Goal: Task Accomplishment & Management: Use online tool/utility

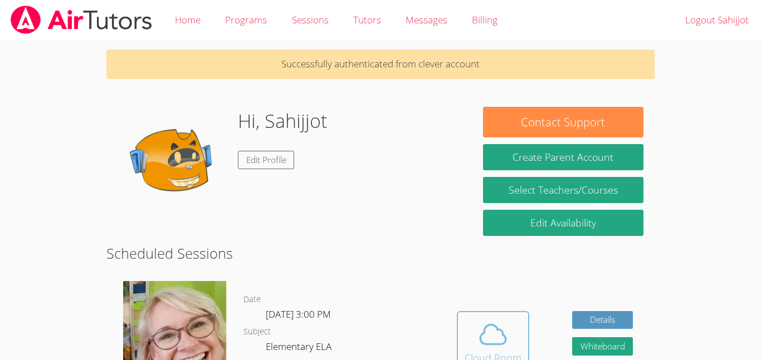
click at [484, 359] on div "Cloud Room" at bounding box center [493, 358] width 57 height 16
click at [509, 349] on span at bounding box center [493, 334] width 57 height 31
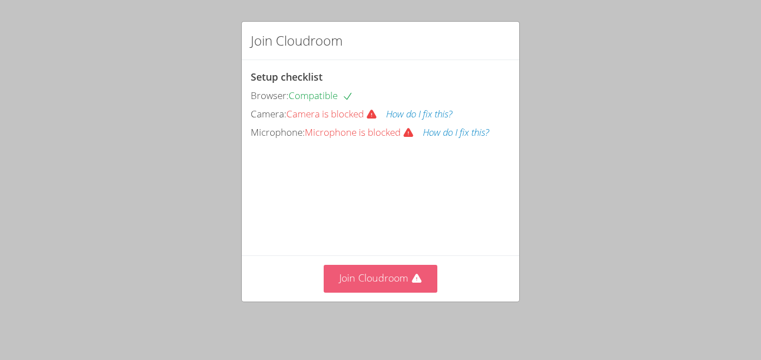
click at [371, 283] on button "Join Cloudroom" at bounding box center [381, 278] width 114 height 27
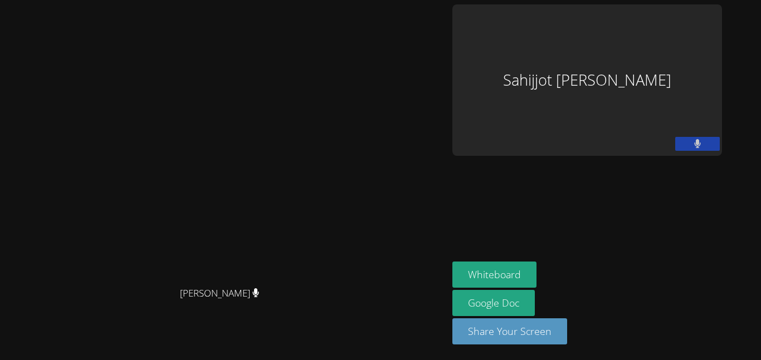
click at [634, 55] on div "Sahijjot [PERSON_NAME]" at bounding box center [587, 80] width 270 height 152
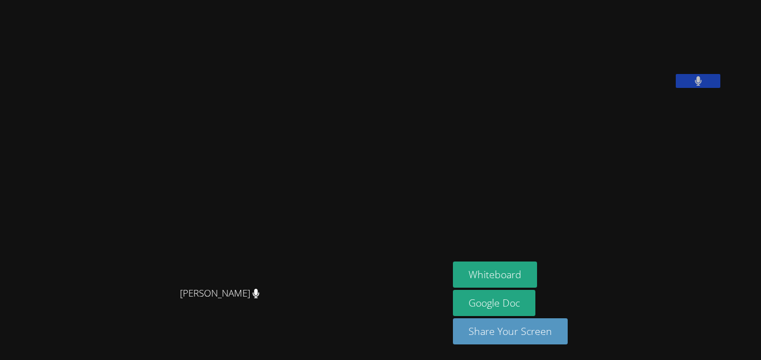
click at [720, 88] on button at bounding box center [698, 81] width 45 height 14
click at [704, 86] on icon at bounding box center [699, 80] width 12 height 9
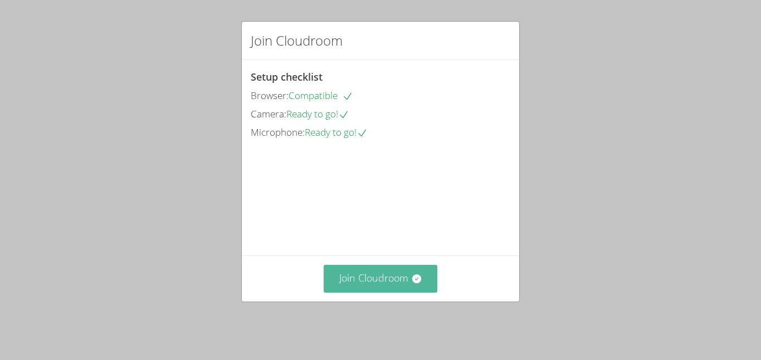
click at [401, 292] on button "Join Cloudroom" at bounding box center [381, 278] width 114 height 27
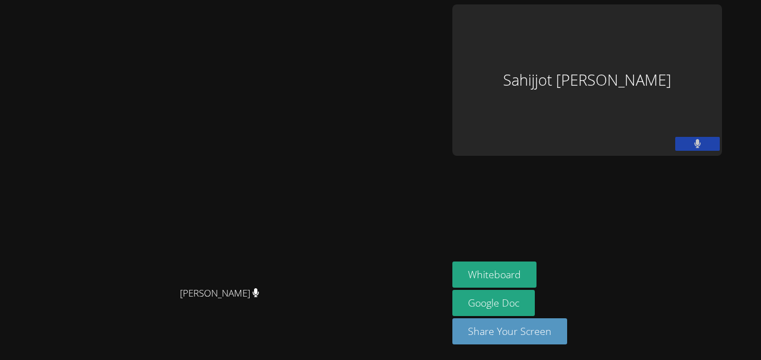
click at [443, 129] on div "[PERSON_NAME]" at bounding box center [223, 158] width 439 height 247
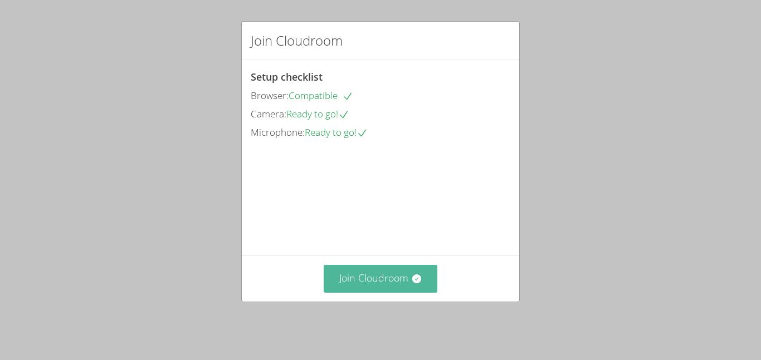
click at [394, 287] on button "Join Cloudroom" at bounding box center [381, 278] width 114 height 27
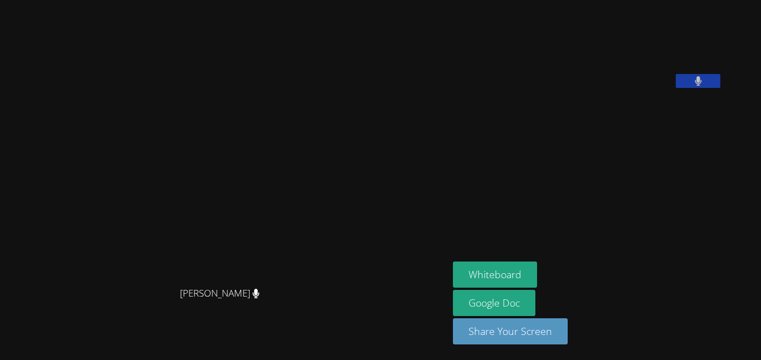
click at [141, 64] on video at bounding box center [224, 158] width 167 height 247
click at [537, 283] on button "Whiteboard" at bounding box center [495, 275] width 84 height 26
click at [351, 117] on div "[PERSON_NAME]" at bounding box center [224, 158] width 440 height 247
